Goal: Task Accomplishment & Management: Use online tool/utility

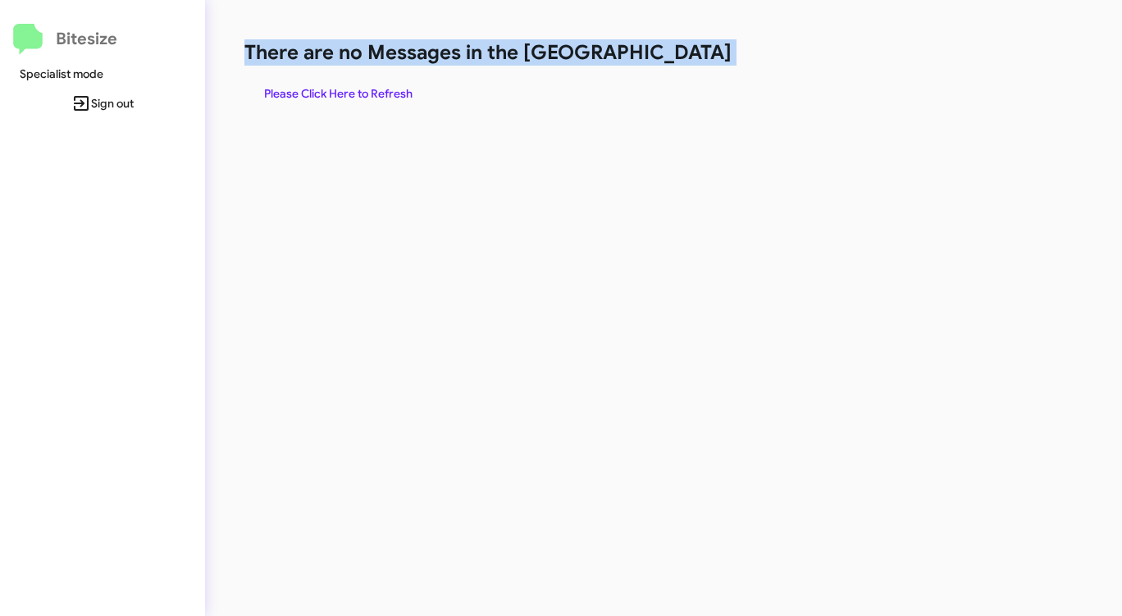
click at [343, 93] on span "Please Click Here to Refresh" at bounding box center [338, 94] width 148 height 30
